Goal: Task Accomplishment & Management: Use online tool/utility

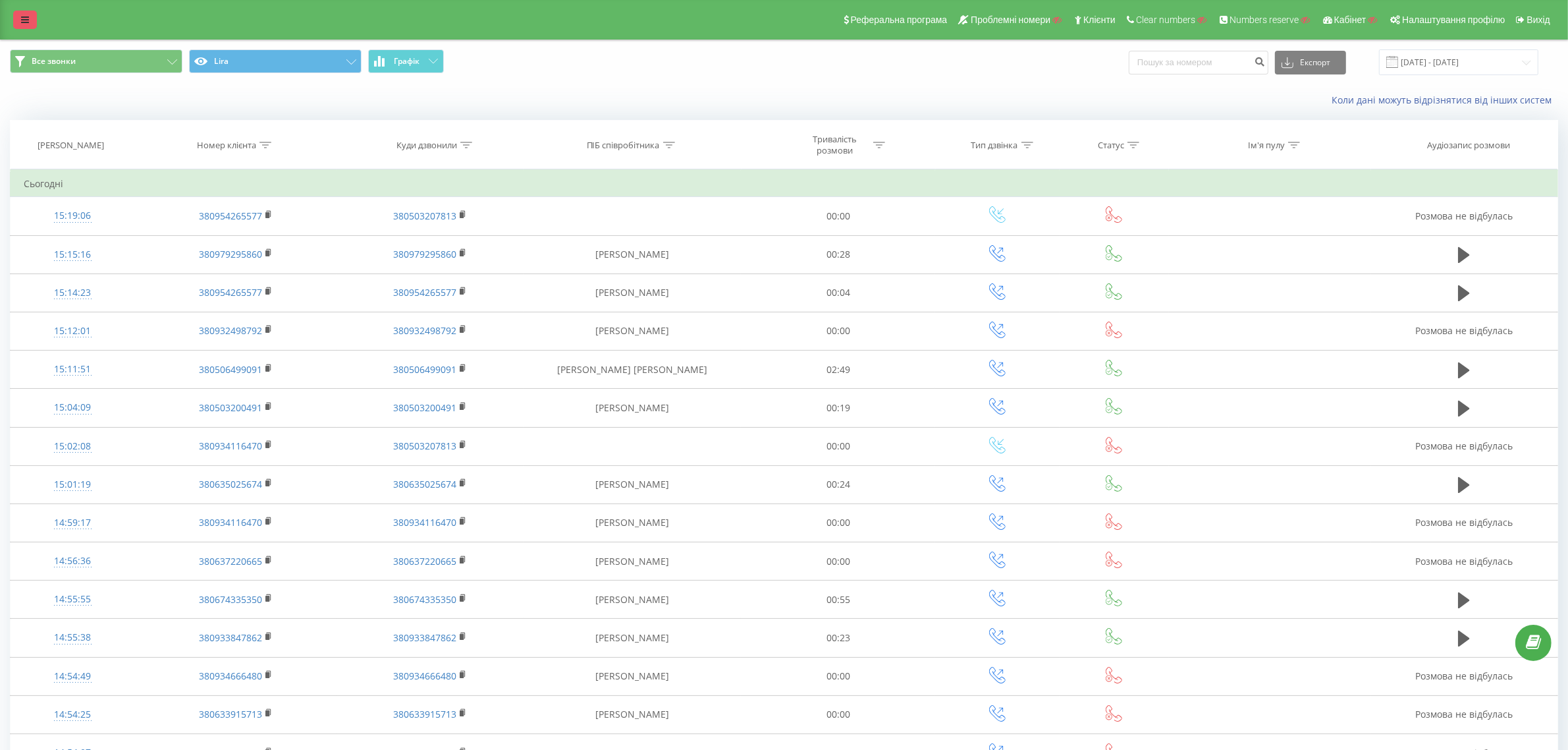
click at [33, 18] on link at bounding box center [25, 19] width 24 height 18
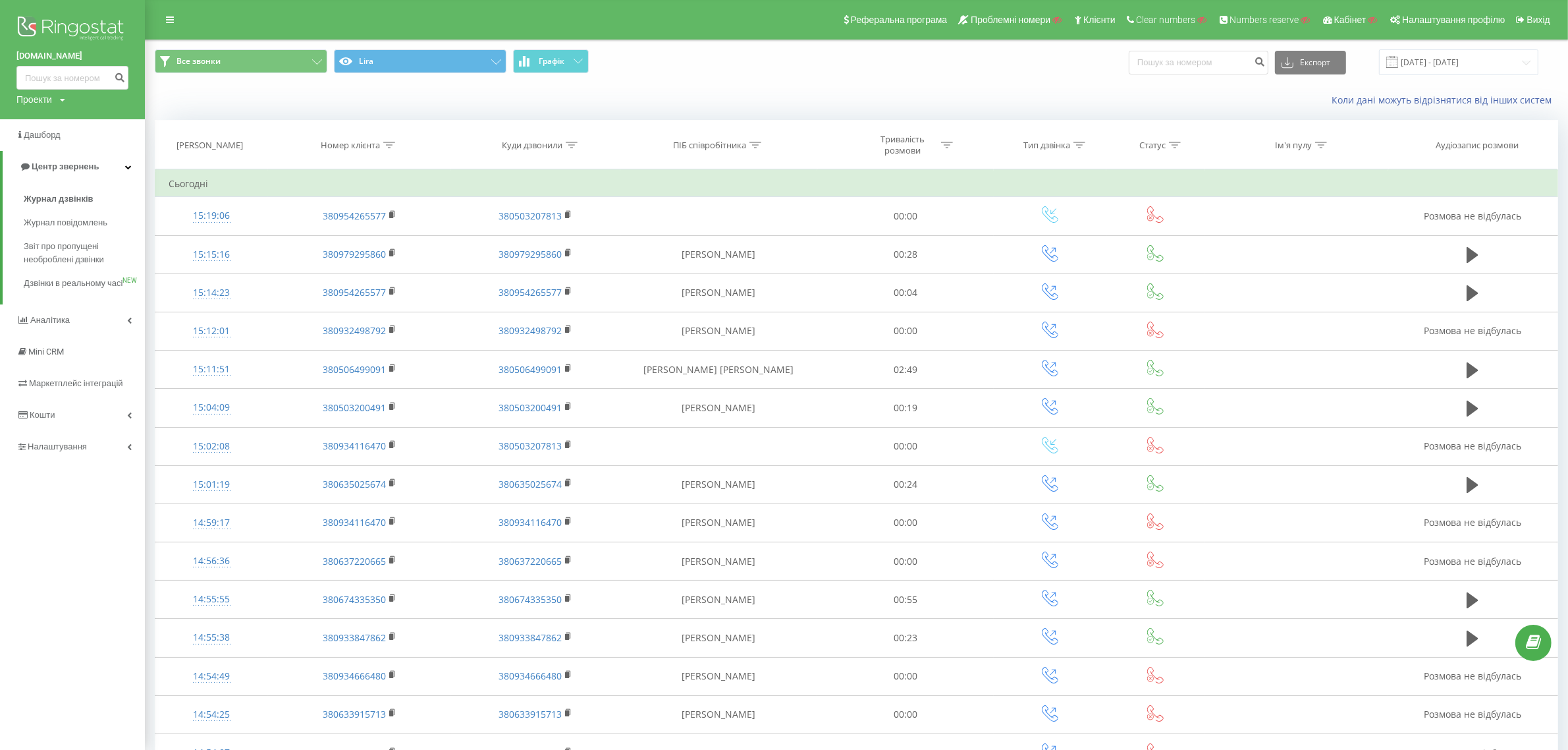
click at [40, 97] on div "Проекти" at bounding box center [34, 99] width 36 height 13
drag, startPoint x: 54, startPoint y: 117, endPoint x: 81, endPoint y: 118, distance: 27.0
click at [54, 117] on input "text" at bounding box center [53, 120] width 66 height 19
paste input "safelo"
type input "safelo"
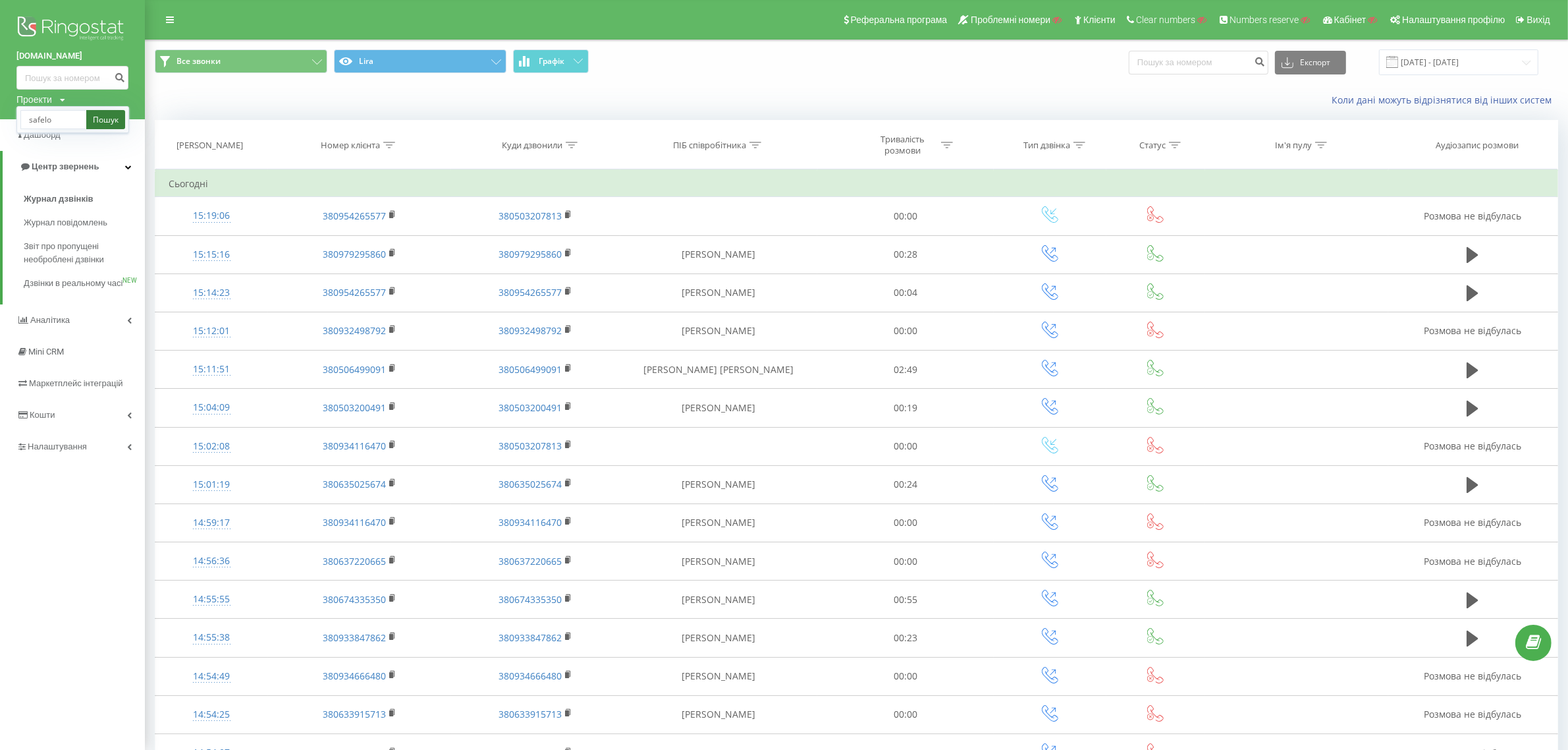
click at [93, 118] on link "Пошук" at bounding box center [105, 120] width 39 height 19
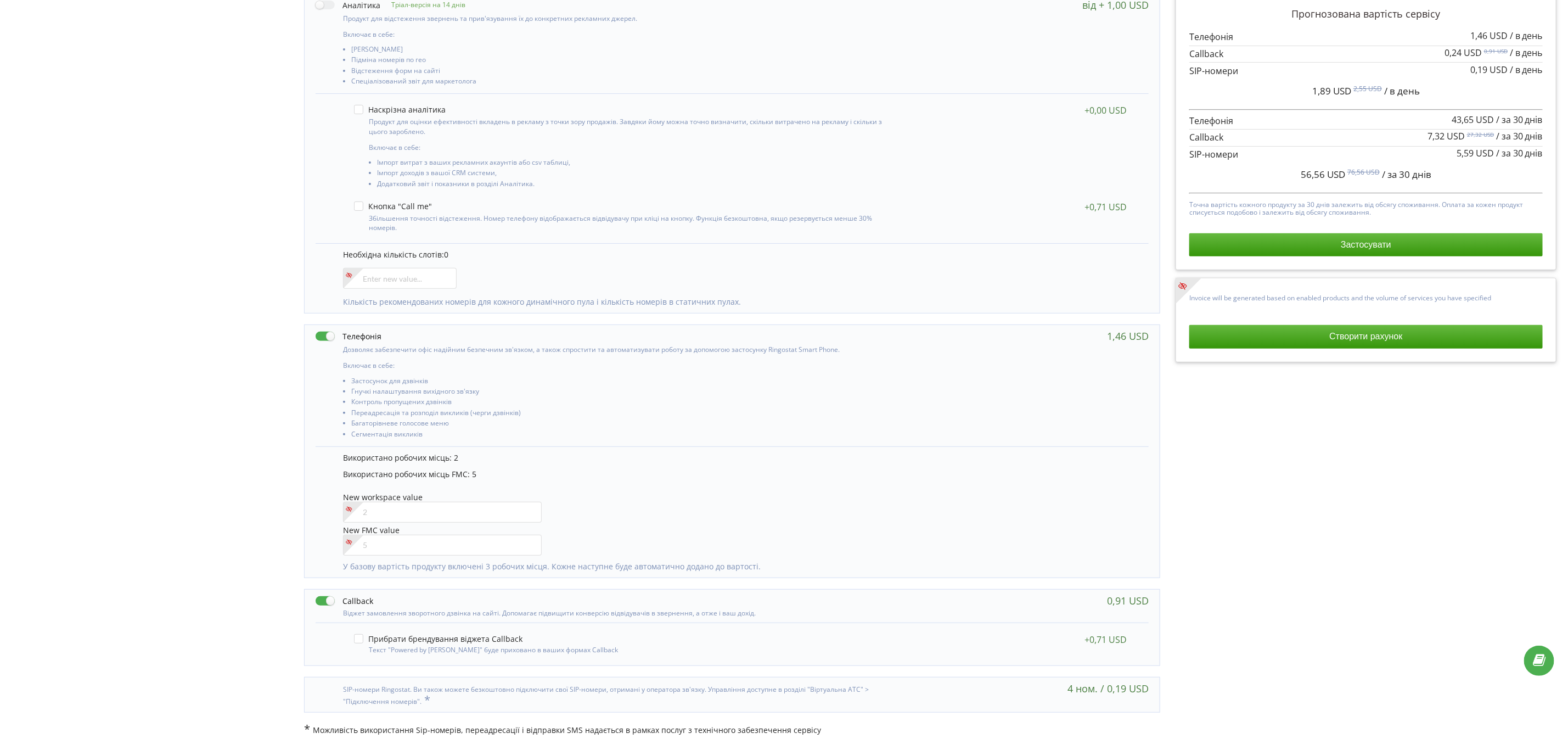
scroll to position [178, 0]
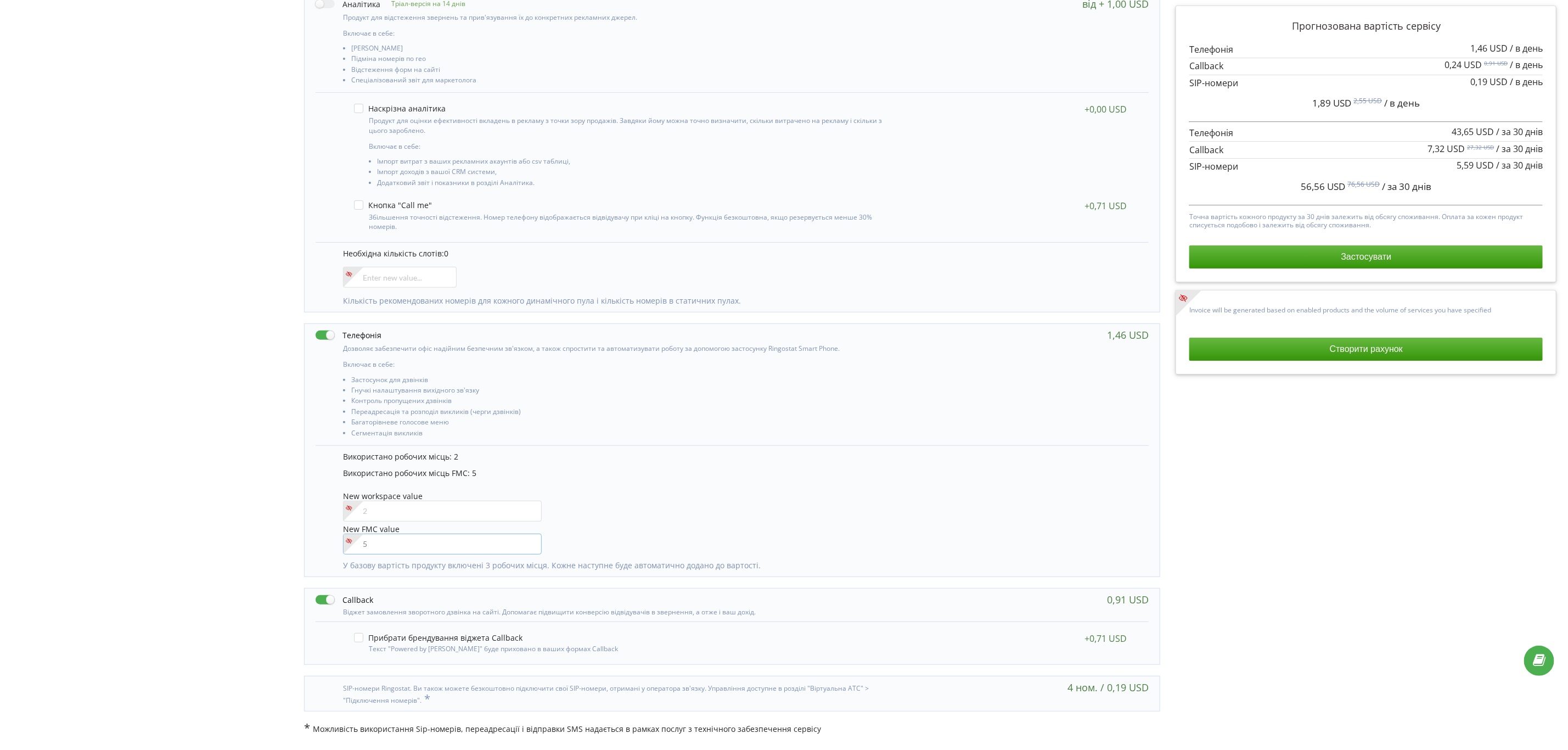
click at [404, 551] on input"] "number" at bounding box center [442, 544] width 199 height 21
type input"] "6"
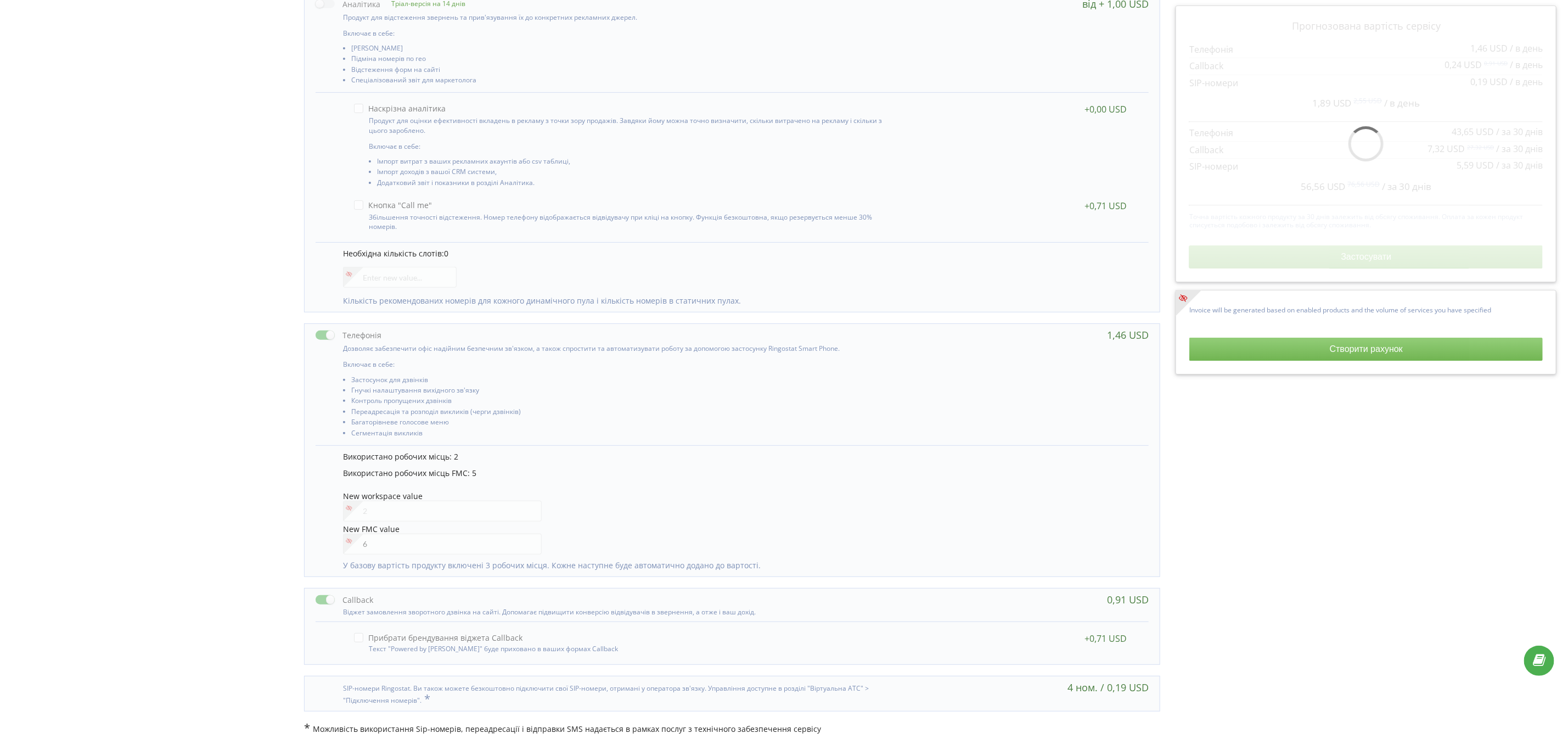
drag, startPoint x: 1342, startPoint y: 188, endPoint x: 1279, endPoint y: 186, distance: 63.0
click at [1279, 186] on div "Прогнозована вартість сервісу 1,46 USD / в день 0,24 USD 0,91 USD / в день 0,19…" at bounding box center [1366, 143] width 353 height 249
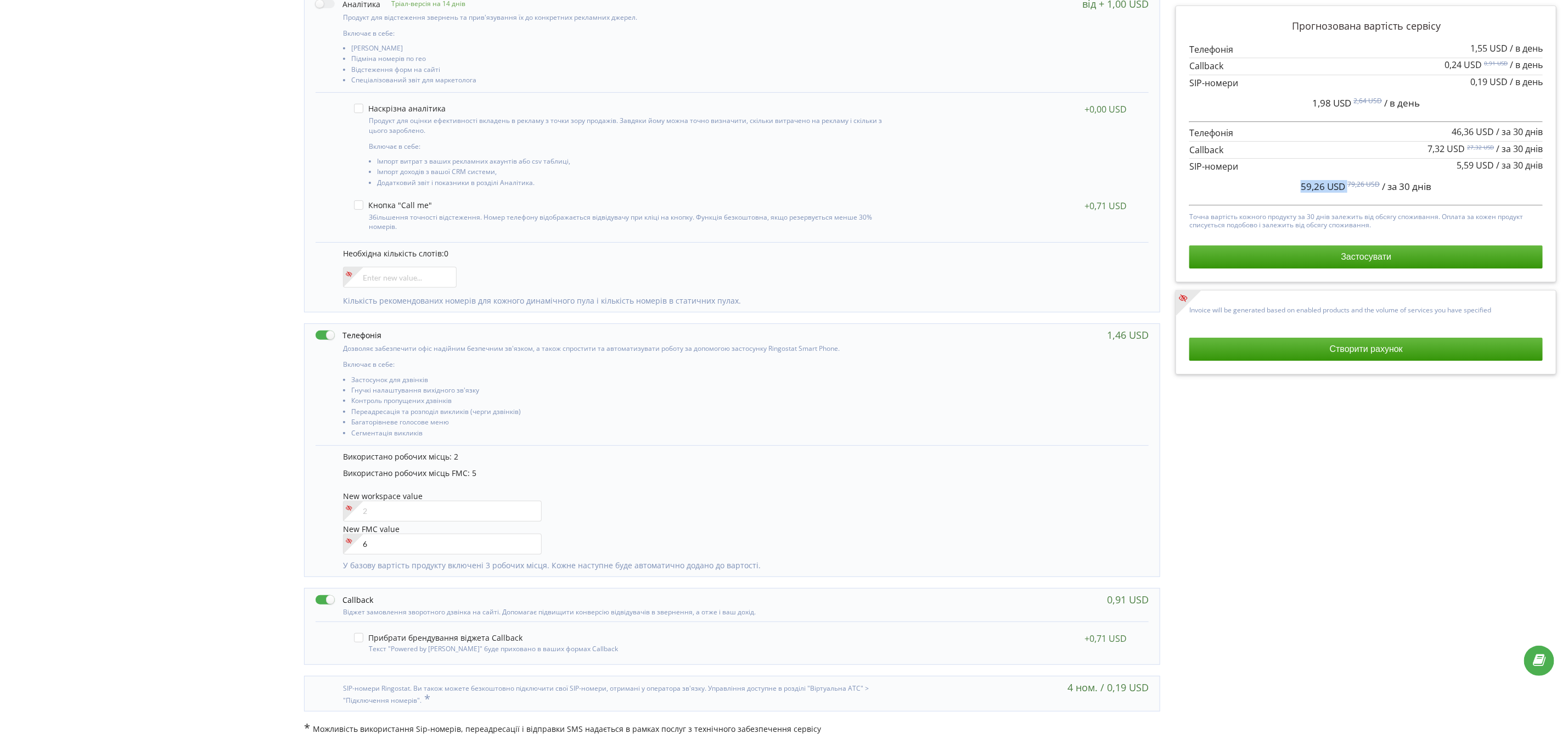
drag, startPoint x: 1348, startPoint y: 185, endPoint x: 1250, endPoint y: 185, distance: 98.0
click at [1250, 185] on div "59,26 USD 79,26 USD / за 30 днів" at bounding box center [1366, 187] width 353 height 28
copy span "59,26 USD"
